Goal: Information Seeking & Learning: Compare options

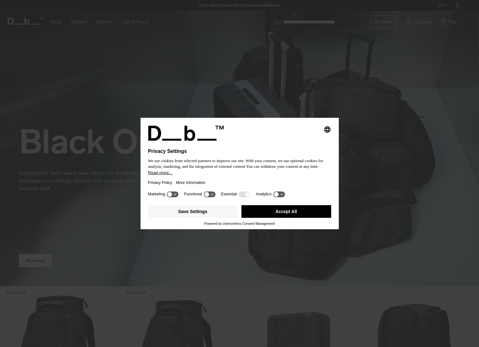
click at [209, 196] on icon at bounding box center [209, 194] width 12 height 6
click at [199, 211] on button "Save Settings" at bounding box center [193, 211] width 90 height 13
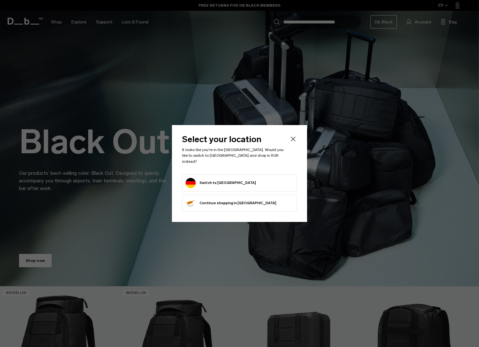
click at [294, 142] on icon "Close" at bounding box center [293, 139] width 8 height 8
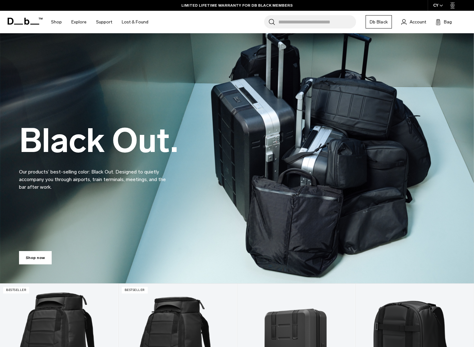
click at [440, 6] on icon "button" at bounding box center [440, 5] width 3 height 2
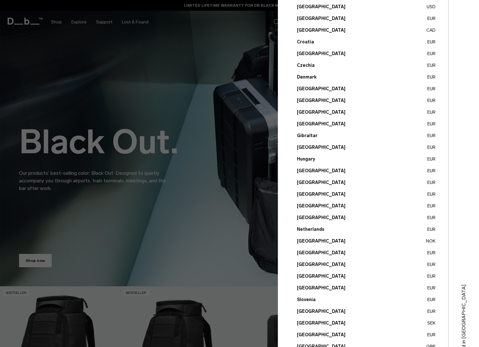
scroll to position [120, 0]
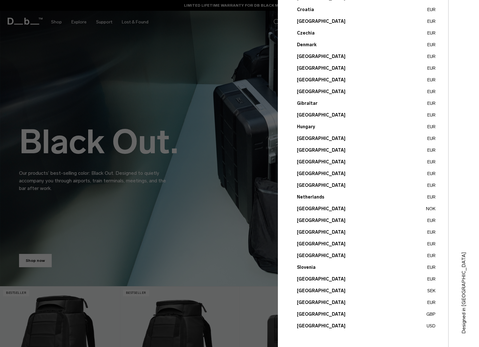
click at [309, 207] on button "Norway NOK" at bounding box center [366, 209] width 138 height 7
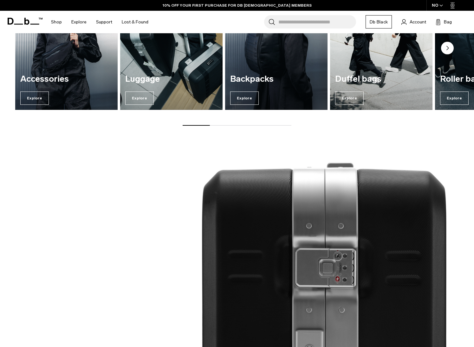
scroll to position [709, 0]
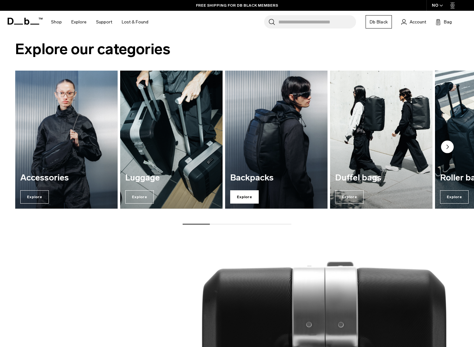
click at [241, 197] on span "Explore" at bounding box center [244, 196] width 29 height 13
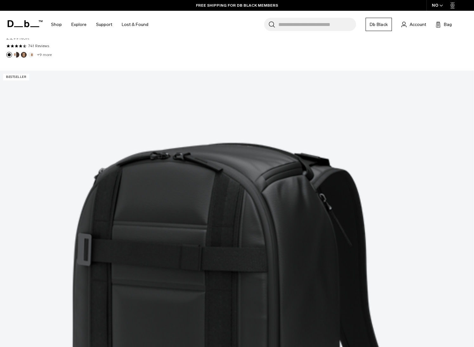
scroll to position [1299, 0]
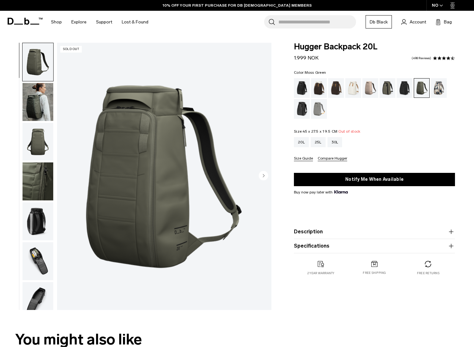
click at [38, 146] on img "button" at bounding box center [38, 142] width 31 height 38
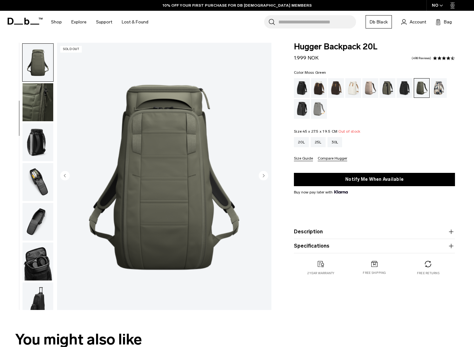
scroll to position [80, 0]
click at [33, 150] on img "button" at bounding box center [38, 142] width 31 height 38
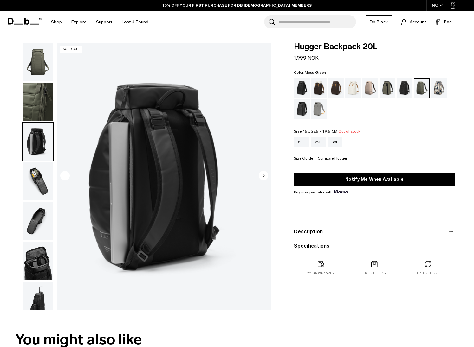
scroll to position [90, 0]
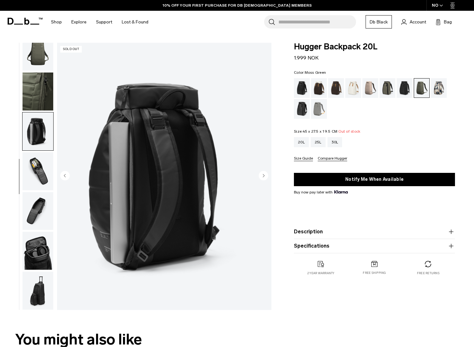
click at [36, 161] on img "button" at bounding box center [38, 171] width 31 height 38
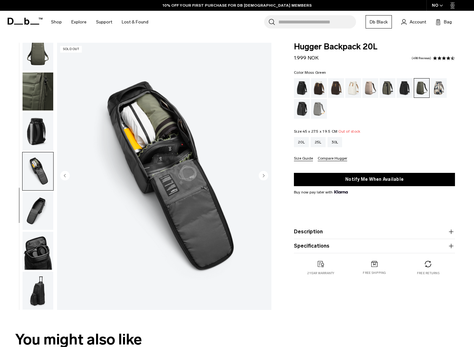
scroll to position [0, 0]
click at [29, 212] on img "button" at bounding box center [38, 211] width 31 height 38
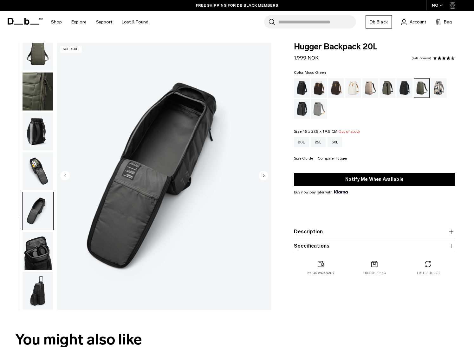
click at [35, 254] on img "button" at bounding box center [38, 251] width 31 height 38
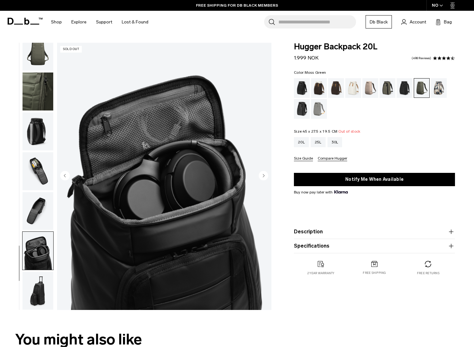
click at [35, 299] on img "button" at bounding box center [38, 291] width 31 height 38
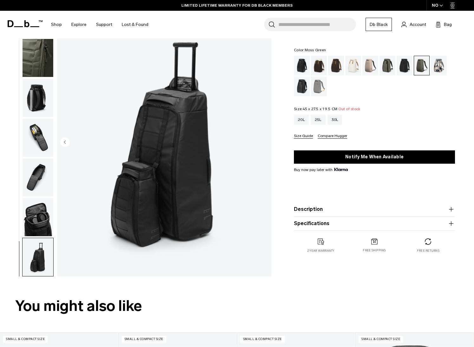
scroll to position [32, 0]
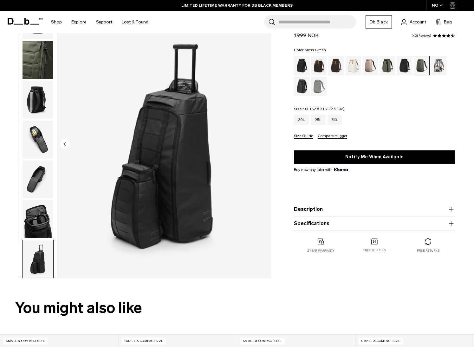
click at [338, 121] on div "30L" at bounding box center [334, 120] width 15 height 10
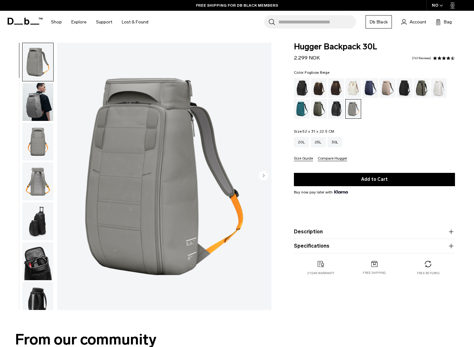
click at [386, 87] on div "Fogbow Beige" at bounding box center [387, 88] width 16 height 20
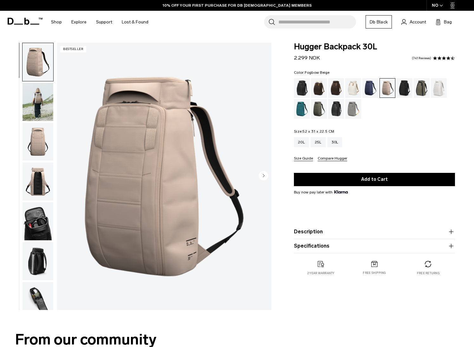
click at [42, 102] on img "button" at bounding box center [38, 102] width 31 height 38
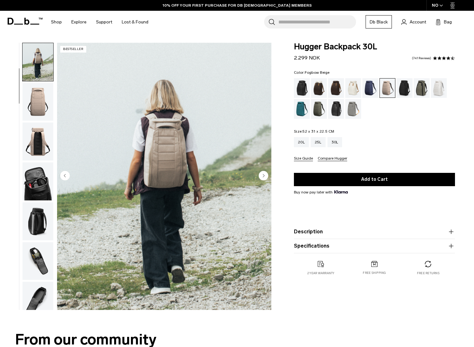
click at [39, 104] on img "button" at bounding box center [38, 102] width 31 height 38
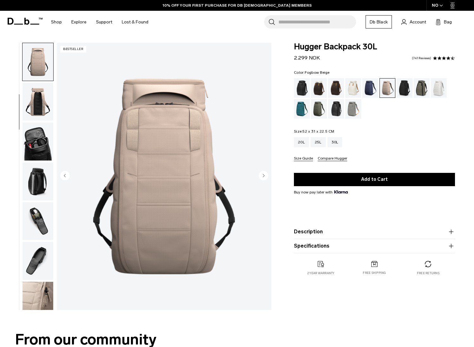
click at [41, 136] on img "button" at bounding box center [38, 142] width 31 height 38
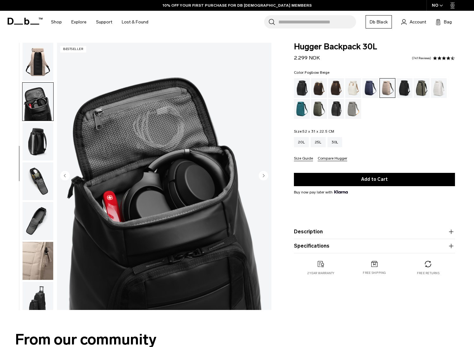
scroll to position [130, 0]
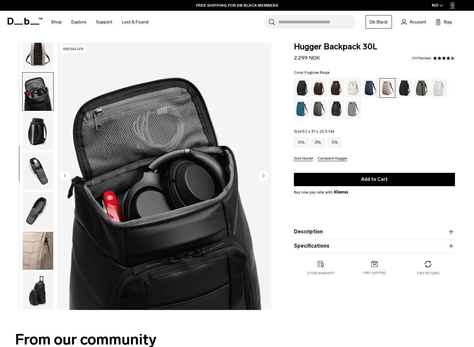
click at [32, 247] on img "button" at bounding box center [38, 251] width 31 height 38
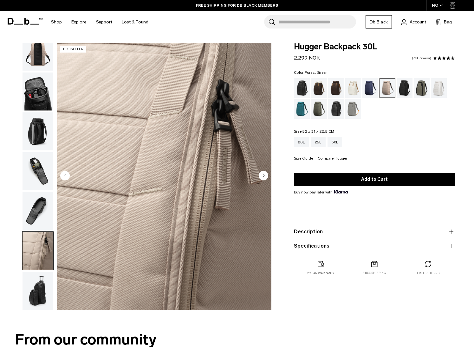
click at [423, 87] on div "Forest Green" at bounding box center [422, 88] width 16 height 20
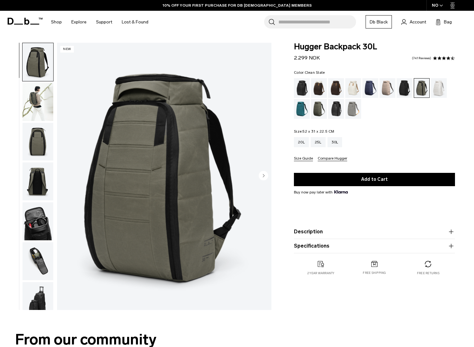
click at [435, 85] on div "Clean Slate" at bounding box center [439, 88] width 16 height 20
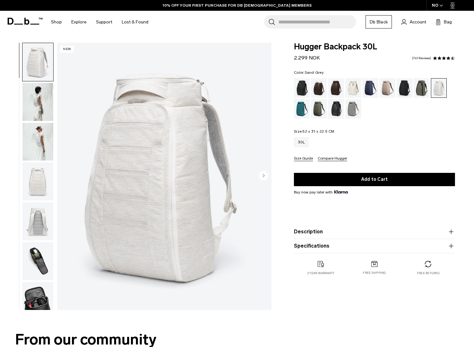
click at [353, 113] on div "Sand Grey" at bounding box center [353, 109] width 16 height 20
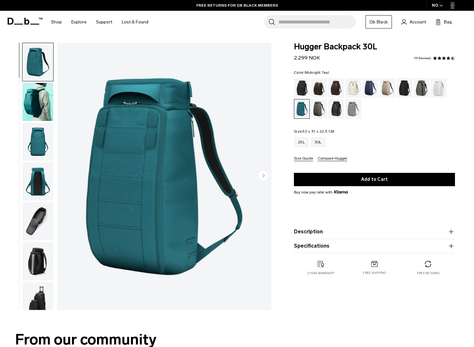
click at [27, 16] on span at bounding box center [25, 21] width 35 height 24
click at [23, 22] on icon at bounding box center [25, 21] width 35 height 7
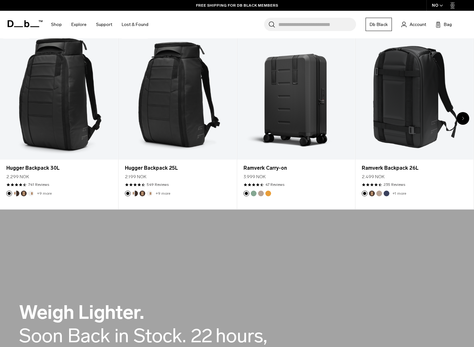
scroll to position [254, 0]
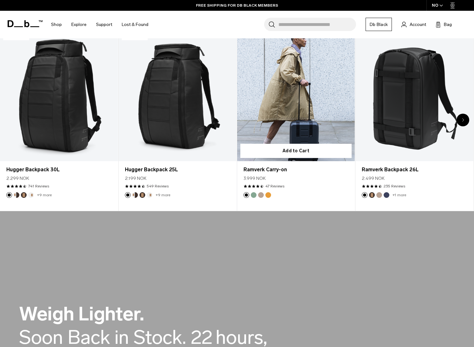
click at [302, 118] on link "Ramverk Carry-on" at bounding box center [296, 95] width 118 height 131
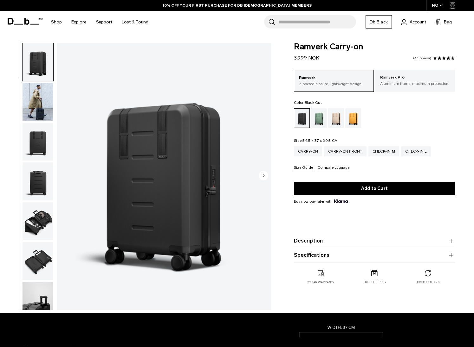
click at [38, 110] on img "button" at bounding box center [38, 102] width 31 height 38
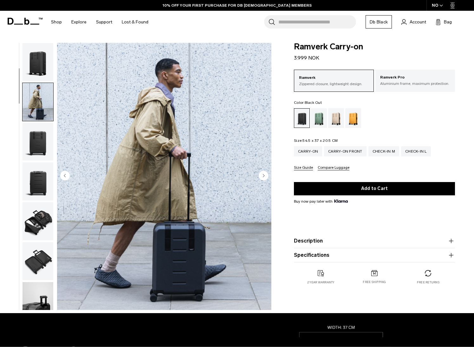
scroll to position [40, 0]
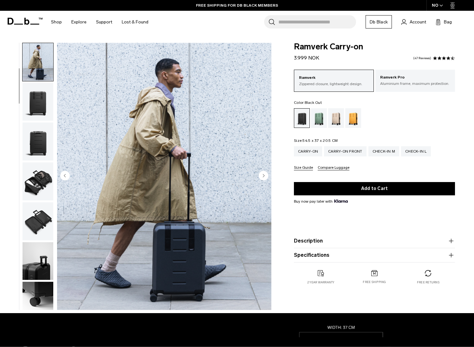
click at [37, 143] on img "button" at bounding box center [38, 142] width 31 height 38
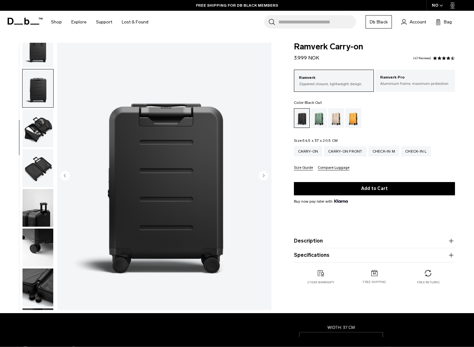
scroll to position [119, 0]
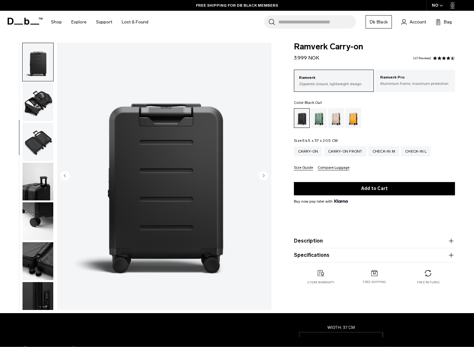
click at [37, 144] on img "button" at bounding box center [38, 142] width 31 height 38
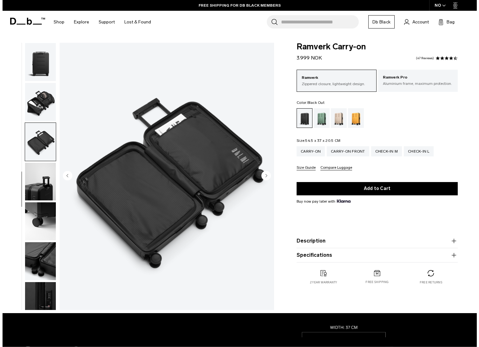
scroll to position [130, 0]
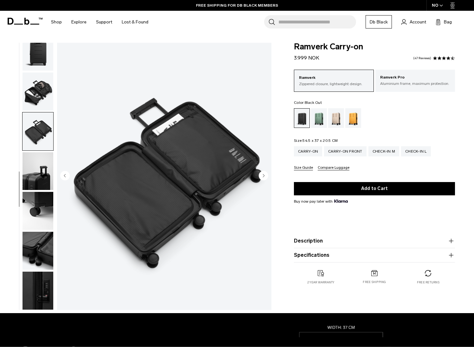
click at [222, 154] on img "6 / 10" at bounding box center [164, 176] width 214 height 267
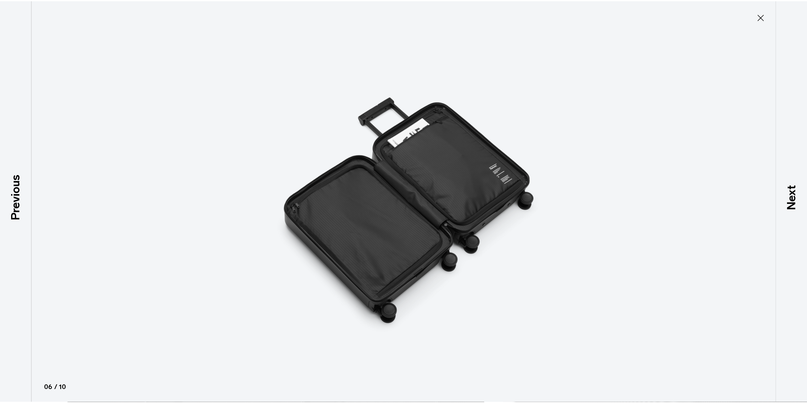
scroll to position [60, 0]
click at [473, 16] on icon at bounding box center [765, 17] width 10 height 10
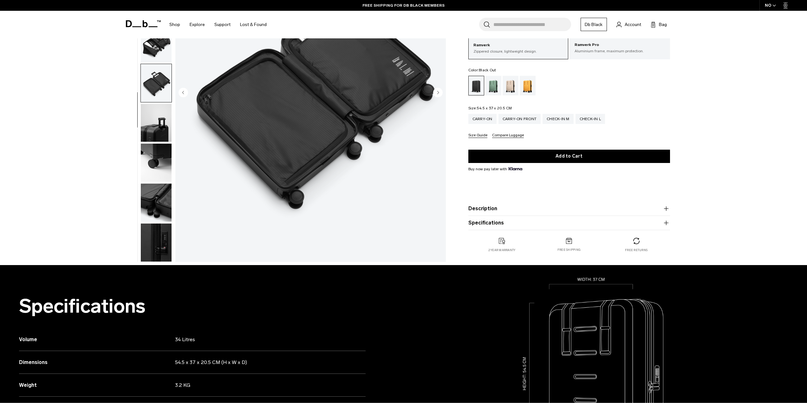
scroll to position [127, 0]
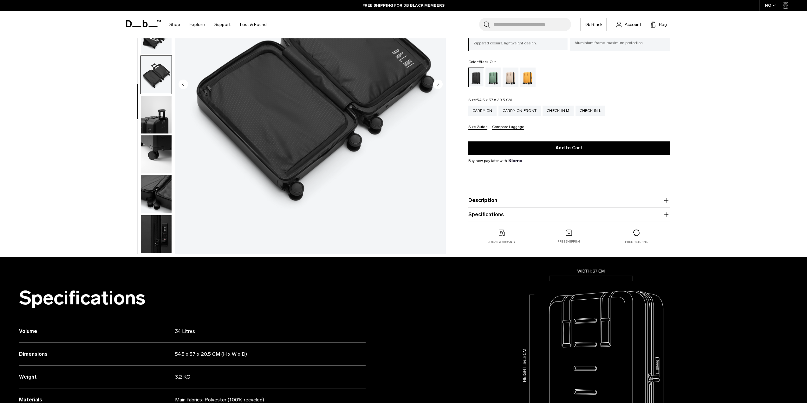
click at [150, 202] on img "button" at bounding box center [156, 194] width 31 height 38
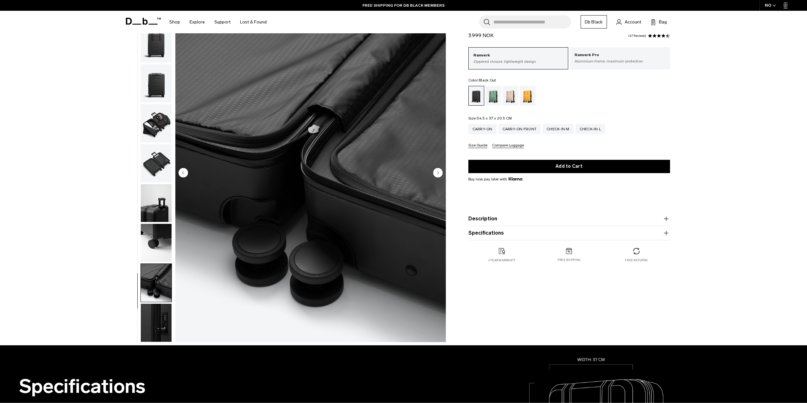
scroll to position [32, 0]
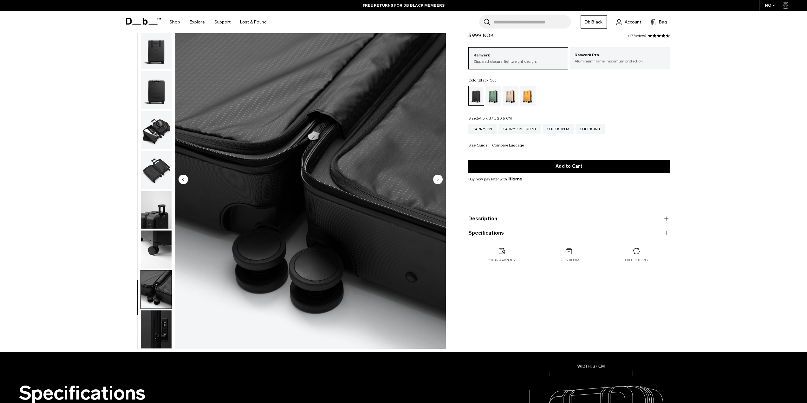
click at [150, 337] on img "button" at bounding box center [156, 329] width 31 height 38
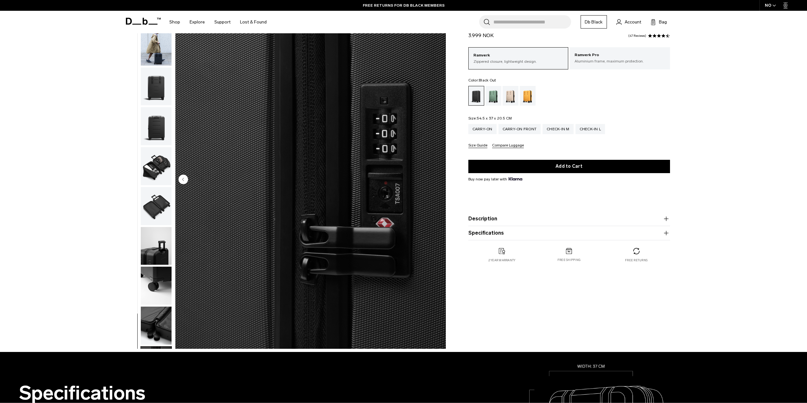
scroll to position [0, 0]
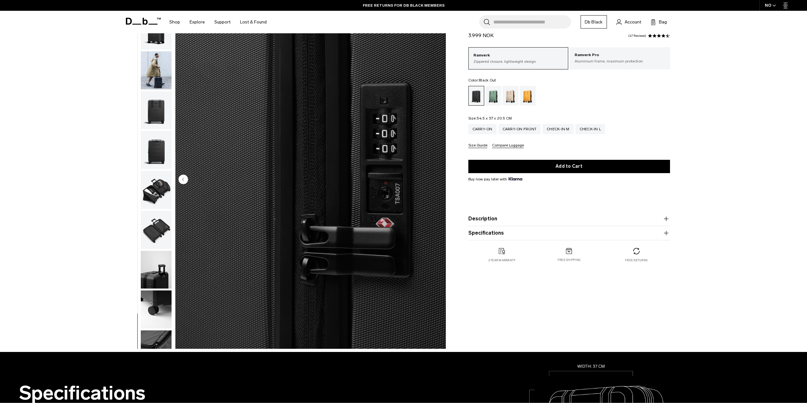
click at [152, 223] on img "button" at bounding box center [156, 230] width 31 height 38
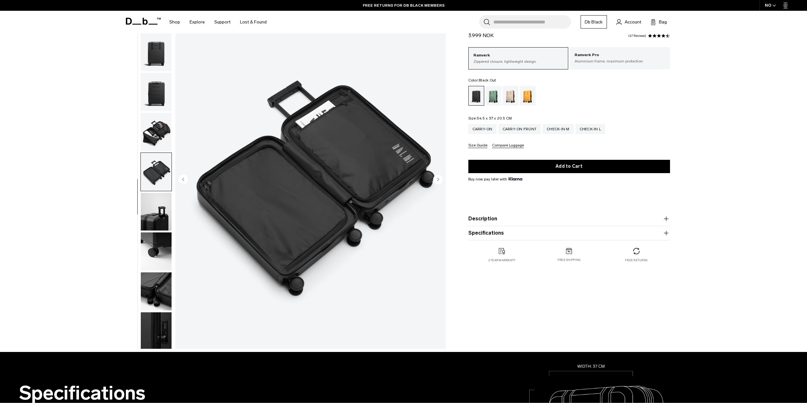
scroll to position [60, 0]
click at [164, 128] on img "button" at bounding box center [156, 130] width 31 height 38
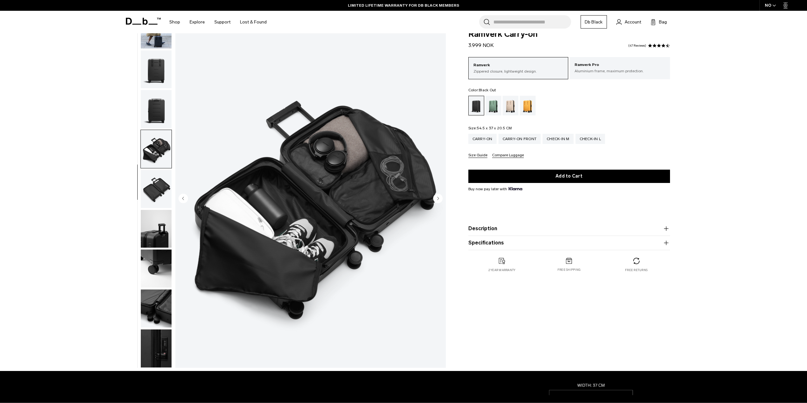
scroll to position [0, 0]
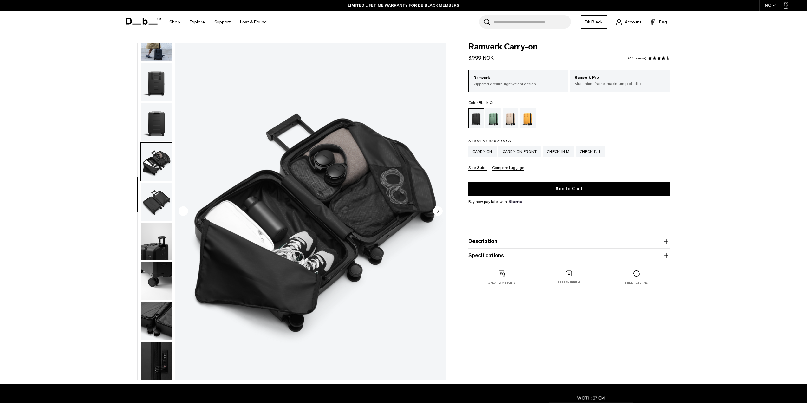
click at [159, 121] on img "button" at bounding box center [156, 122] width 31 height 38
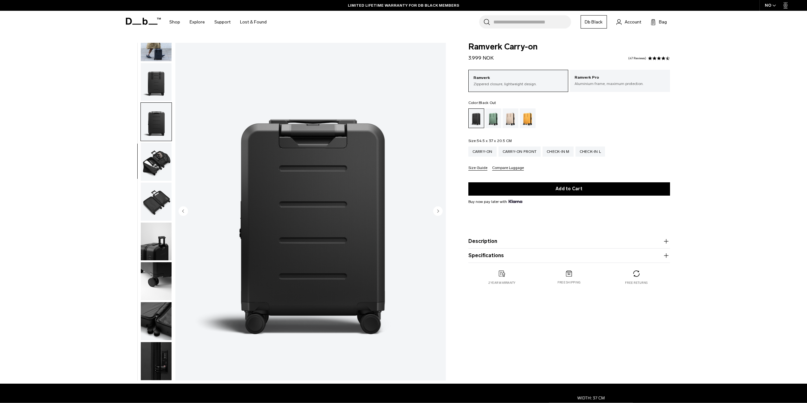
click at [161, 87] on img "button" at bounding box center [156, 82] width 31 height 38
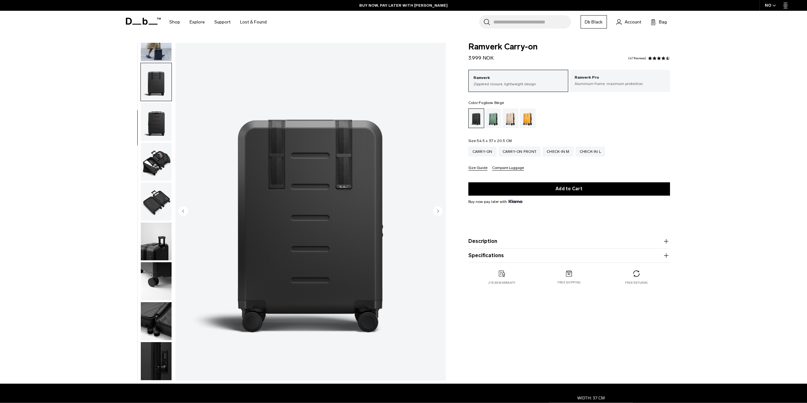
click at [473, 119] on div "Fogbow Beige" at bounding box center [510, 118] width 16 height 20
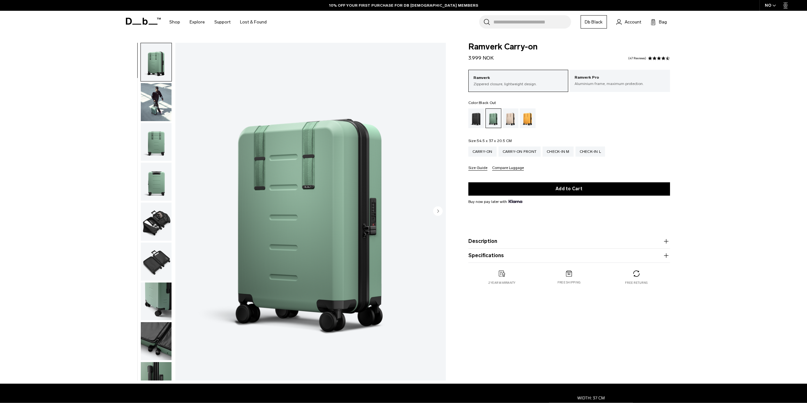
click at [474, 118] on div "Black Out" at bounding box center [476, 118] width 16 height 20
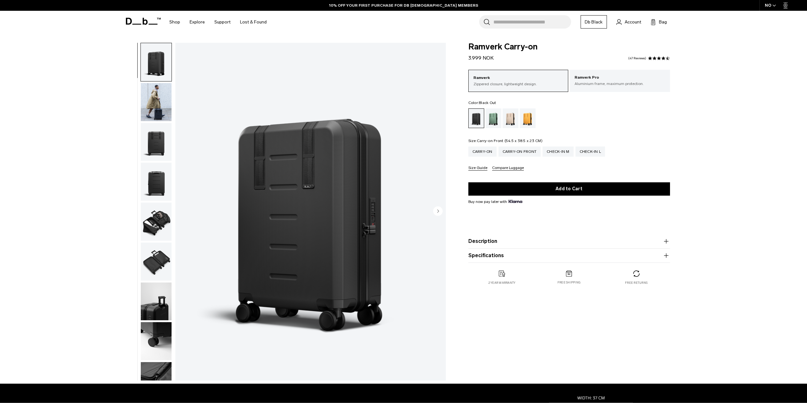
click at [527, 150] on div "Carry-on Front" at bounding box center [519, 151] width 42 height 10
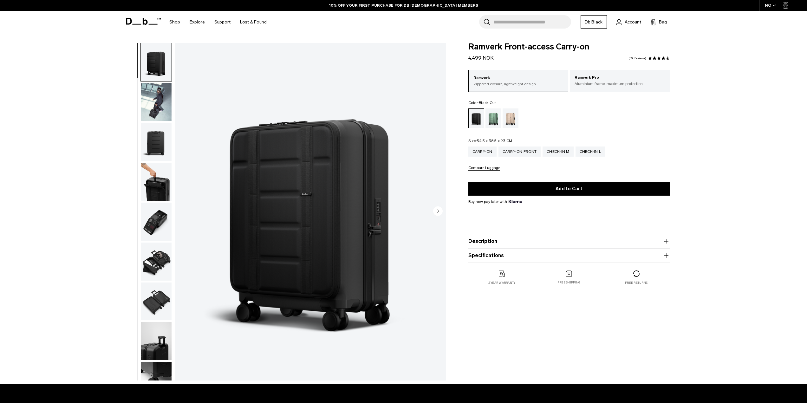
click at [151, 223] on img "button" at bounding box center [156, 222] width 31 height 38
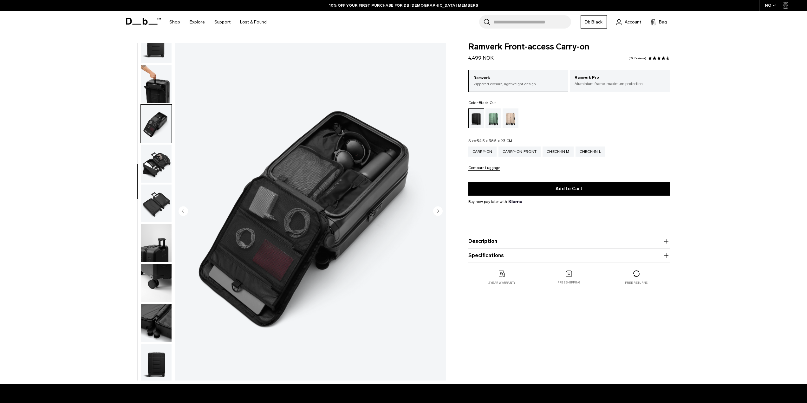
scroll to position [100, 0]
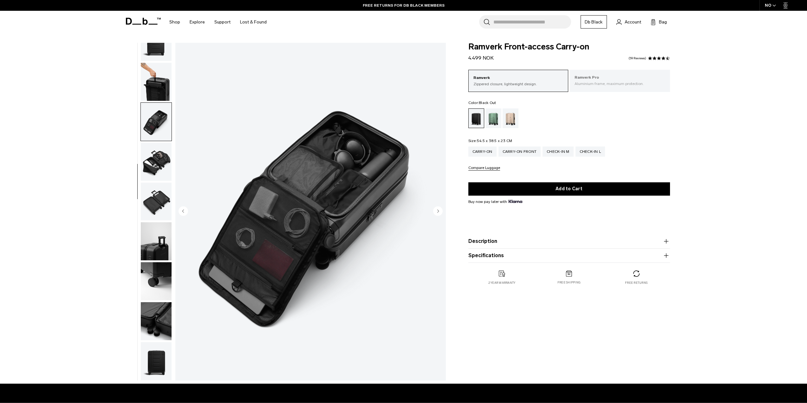
click at [598, 84] on p "Aluminium frame, maximum protection." at bounding box center [619, 84] width 91 height 6
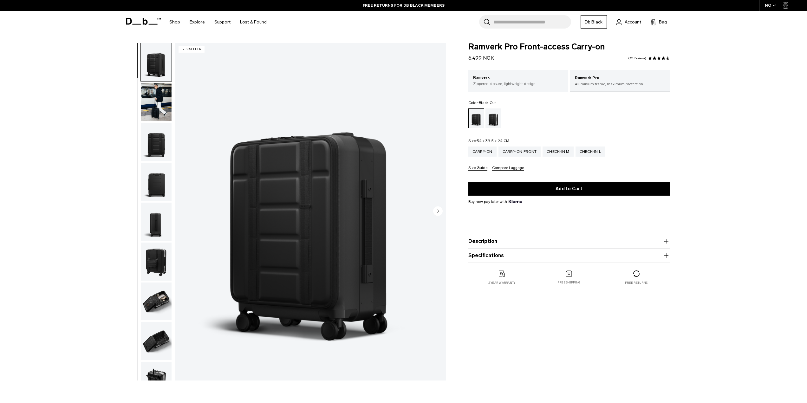
click at [157, 104] on img "button" at bounding box center [156, 102] width 31 height 38
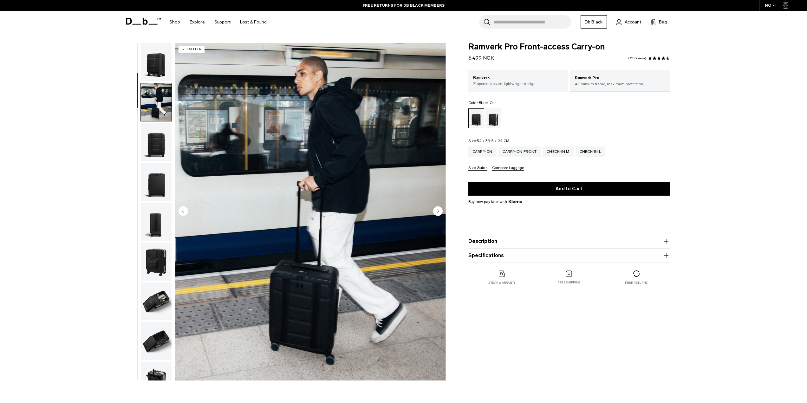
scroll to position [40, 0]
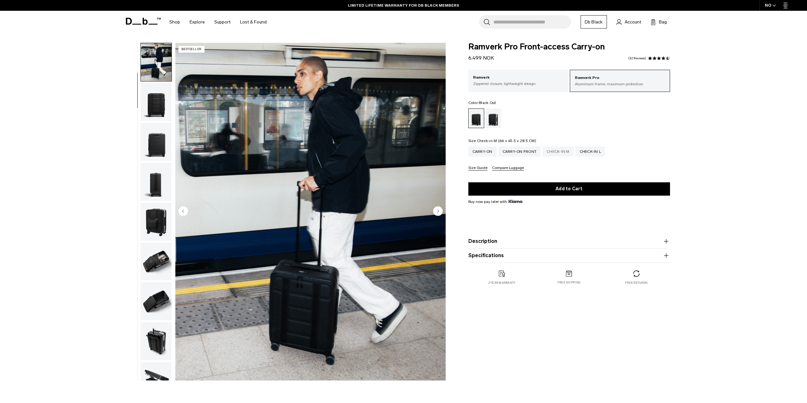
click at [559, 153] on div "Check-in M" at bounding box center [557, 151] width 31 height 10
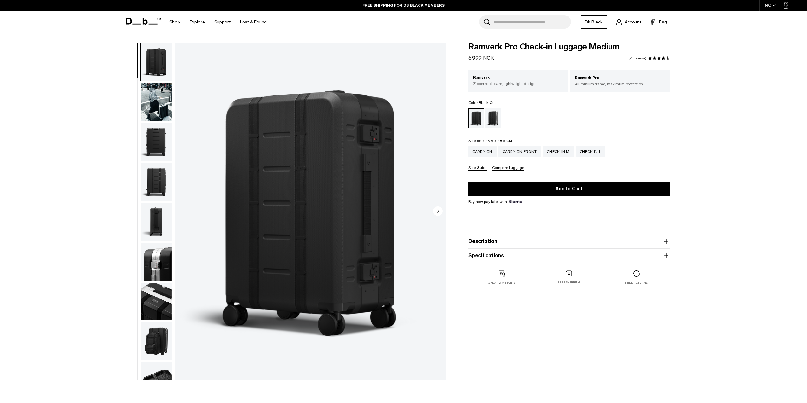
click at [139, 19] on icon at bounding box center [143, 21] width 35 height 7
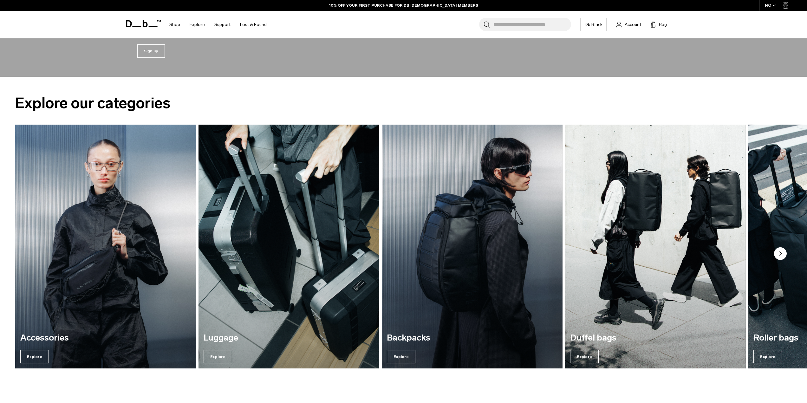
scroll to position [1204, 0]
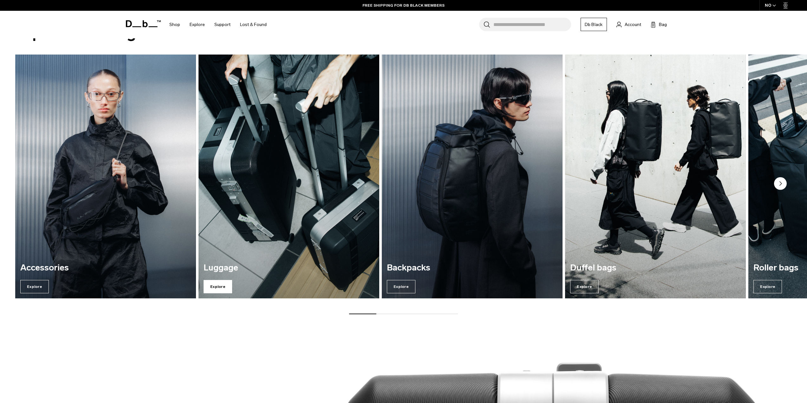
click at [214, 286] on span "Explore" at bounding box center [217, 286] width 29 height 13
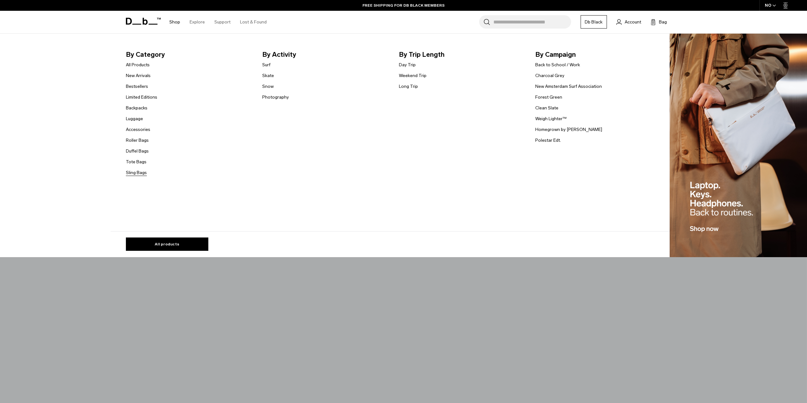
click at [143, 172] on link "Sling Bags" at bounding box center [136, 172] width 21 height 7
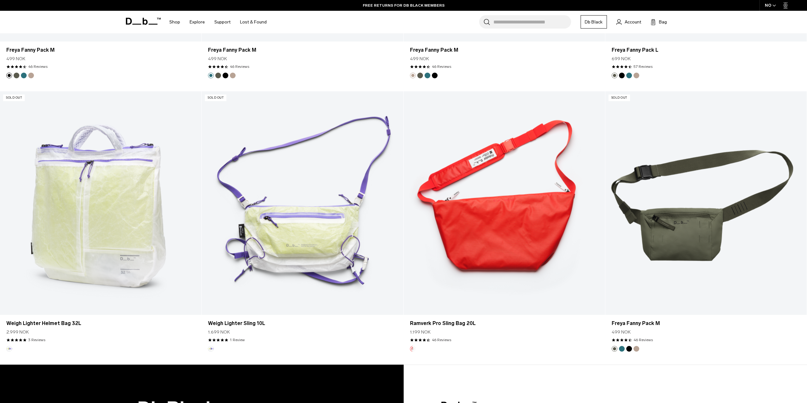
scroll to position [2289, 0]
